Goal: Task Accomplishment & Management: Manage account settings

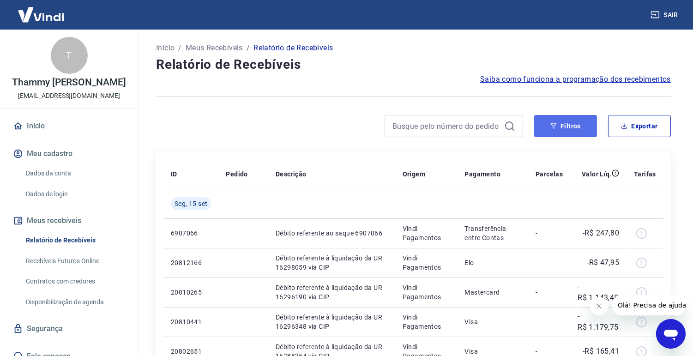
click at [562, 129] on button "Filtros" at bounding box center [565, 126] width 63 height 22
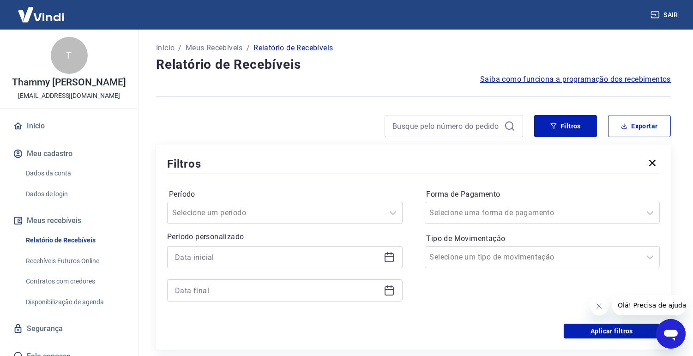
click at [384, 260] on icon at bounding box center [389, 257] width 11 height 11
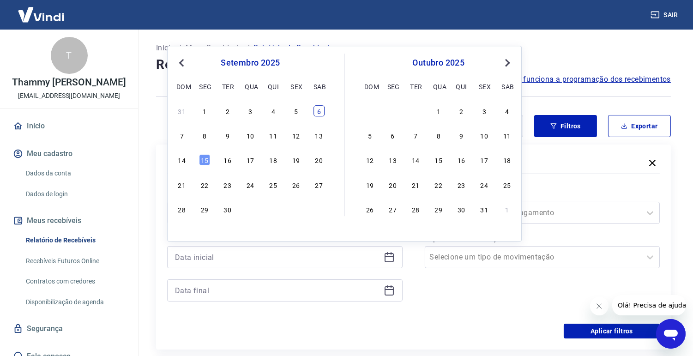
click at [315, 111] on div "6" at bounding box center [319, 110] width 11 height 11
type input "[DATE]"
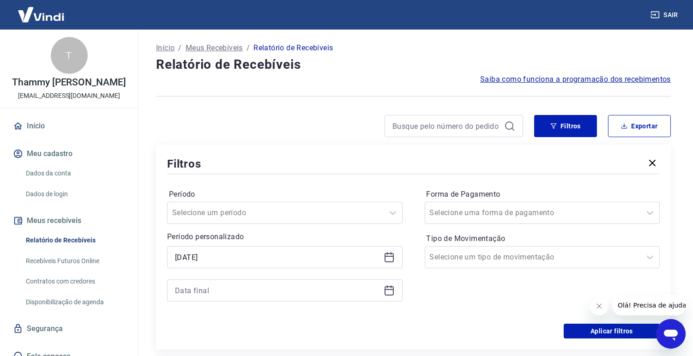
click at [391, 290] on icon at bounding box center [389, 289] width 9 height 1
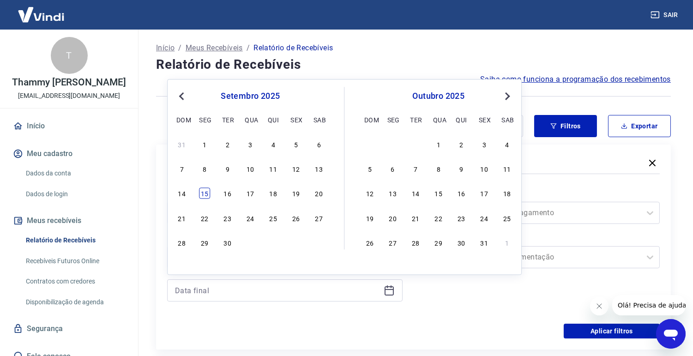
click at [204, 189] on div "15" at bounding box center [204, 193] width 11 height 11
type input "[DATE]"
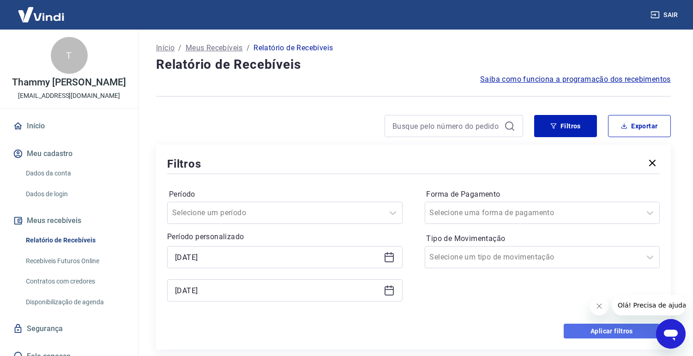
click at [619, 330] on button "Aplicar filtros" at bounding box center [612, 331] width 96 height 15
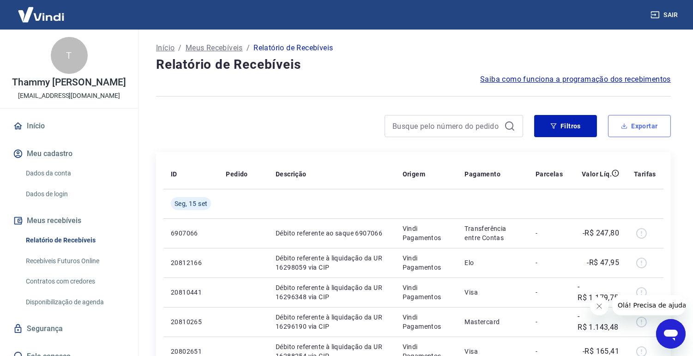
click at [658, 122] on button "Exportar" at bounding box center [639, 126] width 63 height 22
type input "[DATE]"
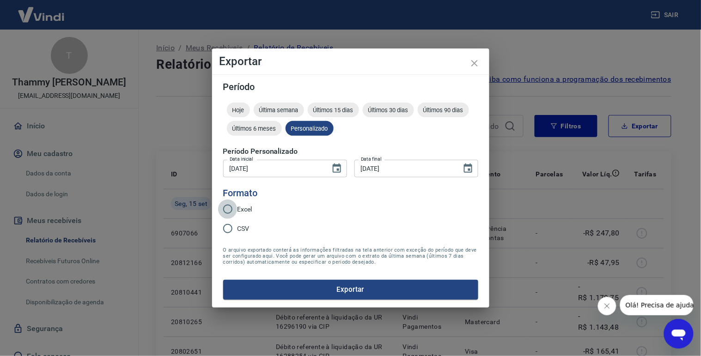
click at [234, 211] on input "Excel" at bounding box center [227, 209] width 19 height 19
radio input "true"
click at [309, 291] on button "Exportar" at bounding box center [350, 289] width 255 height 19
